Goal: Entertainment & Leisure: Consume media (video, audio)

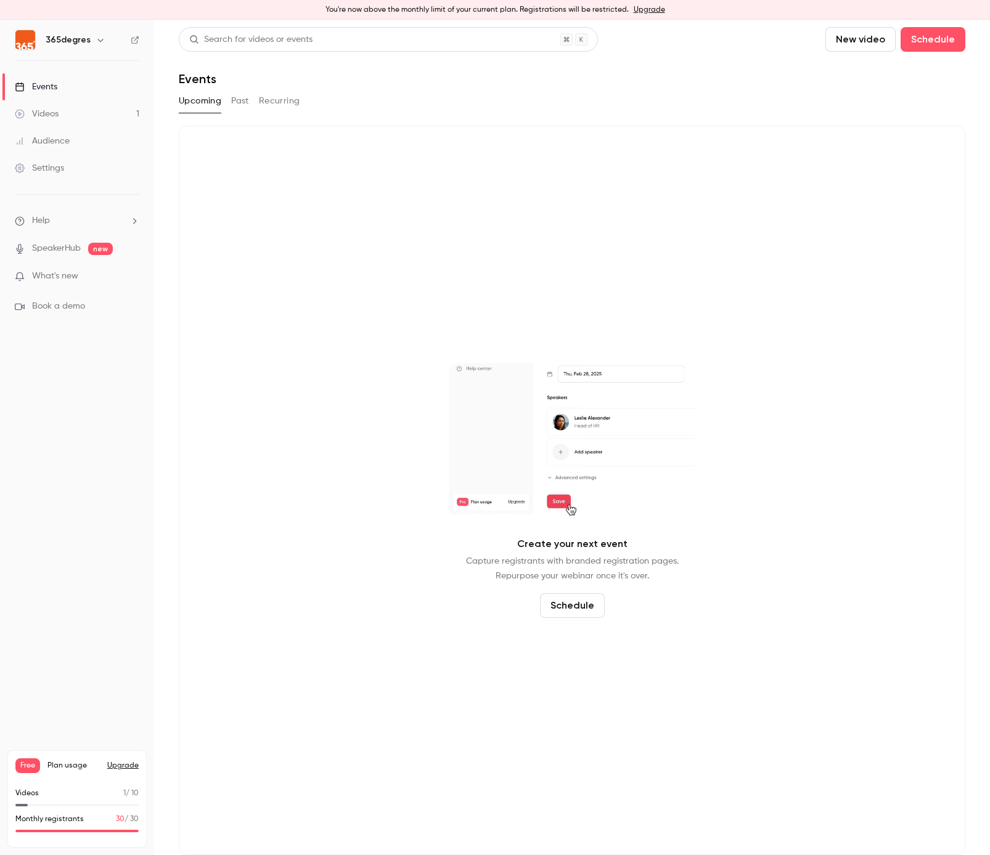
click at [70, 115] on link "Videos 1" at bounding box center [77, 113] width 154 height 27
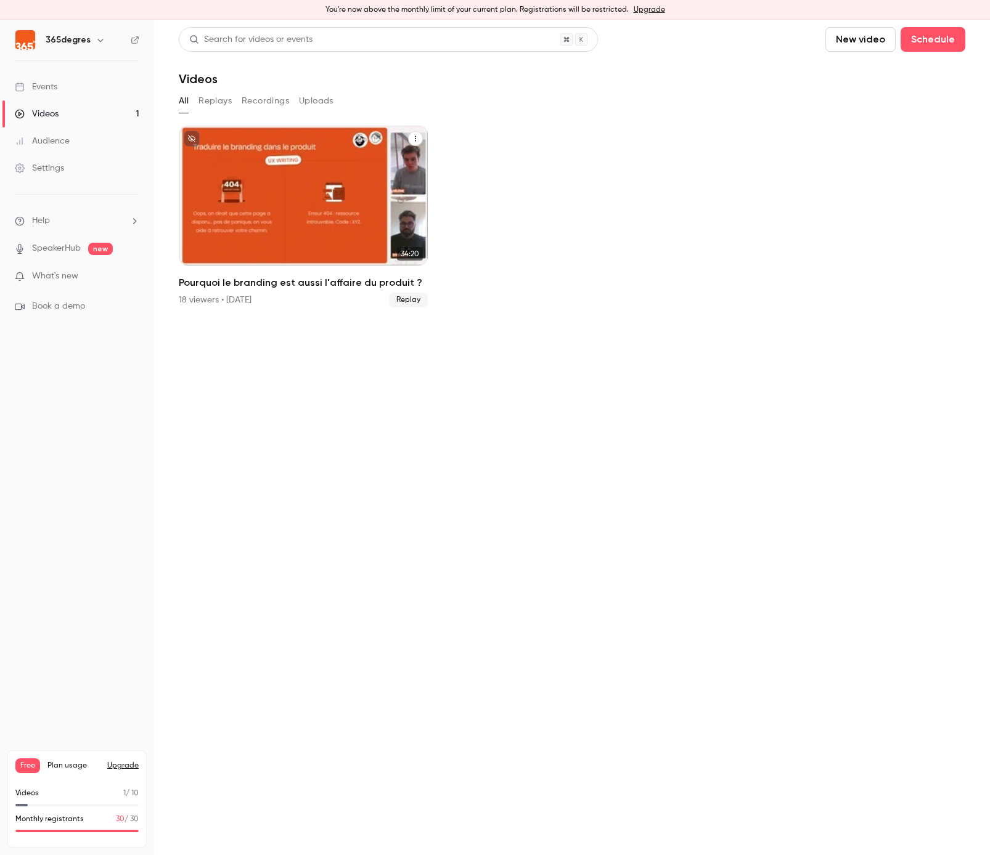
click at [238, 162] on div "Pourquoi le branding est aussi l'affaire du produit ?" at bounding box center [303, 196] width 249 height 140
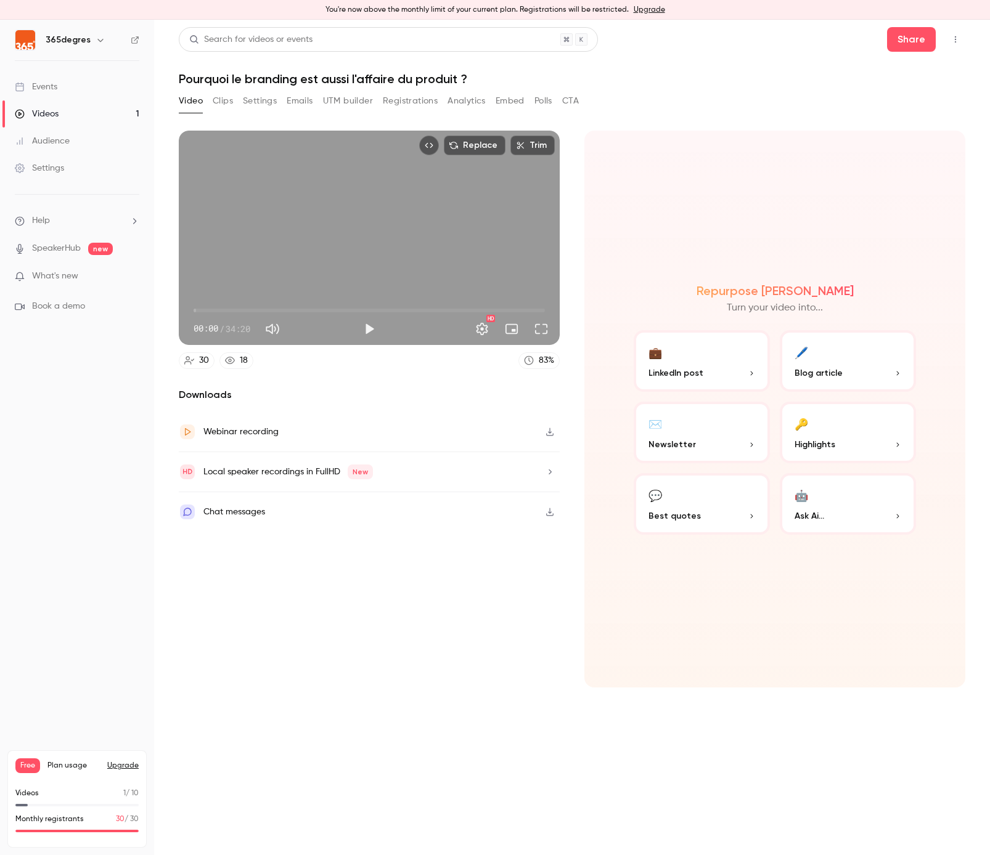
click at [457, 97] on button "Analytics" at bounding box center [466, 101] width 38 height 20
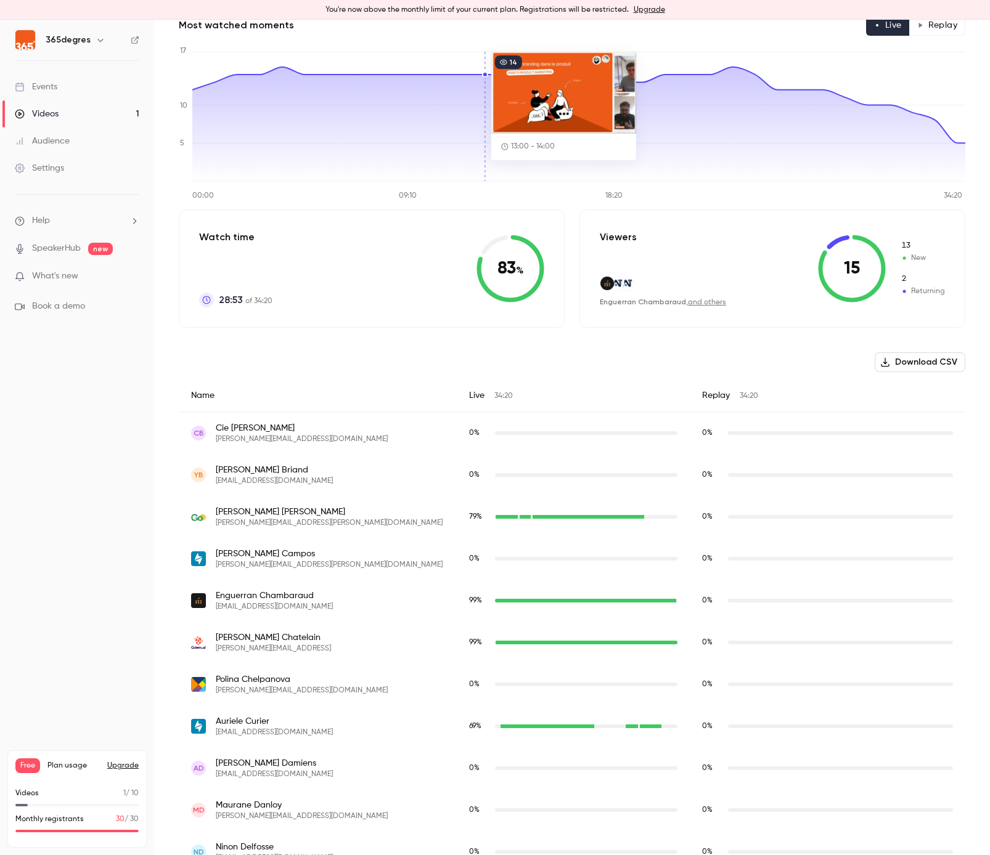
scroll to position [120, 0]
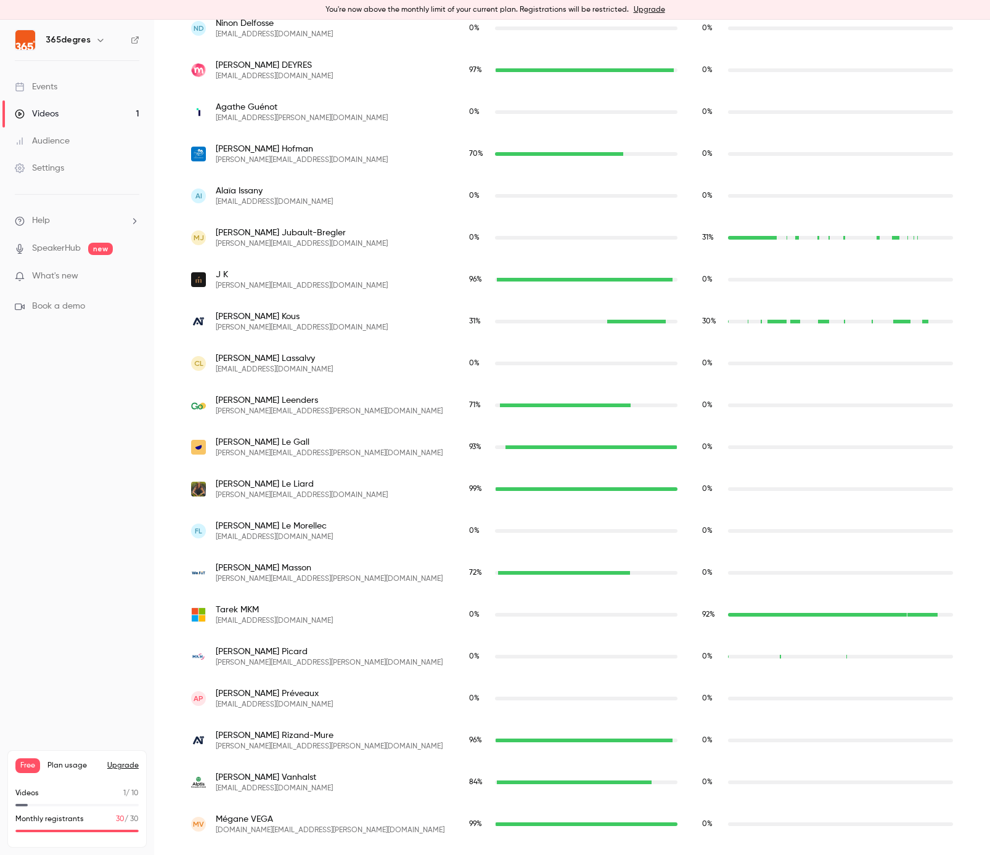
scroll to position [940, 0]
click at [160, 375] on main "Search for videos or events Share Pourquoi le branding est aussi l'affaire du p…" at bounding box center [572, 438] width 836 height 836
